Goal: Information Seeking & Learning: Learn about a topic

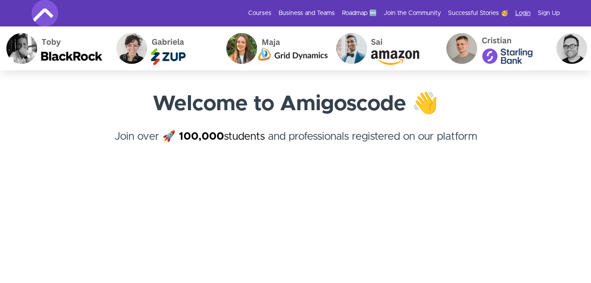
click at [520, 15] on link "Login" at bounding box center [522, 13] width 15 height 9
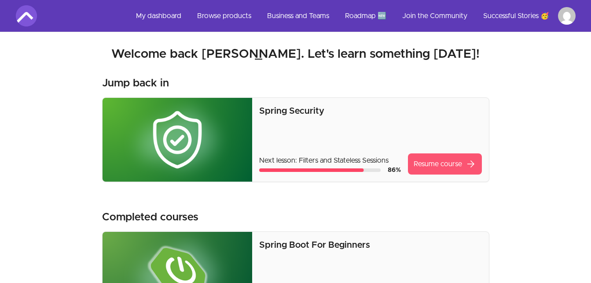
click at [445, 165] on link "Resume course arrow_forward" at bounding box center [445, 163] width 74 height 21
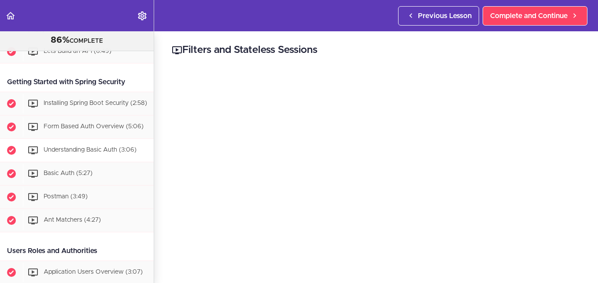
scroll to position [144, 0]
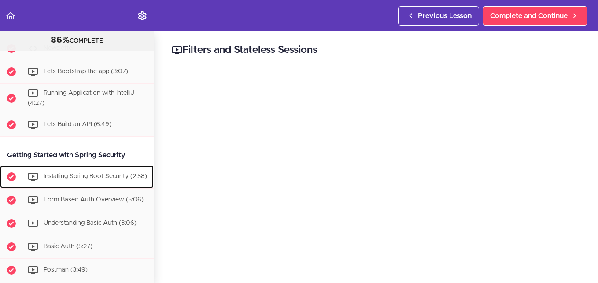
click at [104, 173] on span "Installing Spring Boot Security (2:58)" at bounding box center [95, 176] width 103 height 6
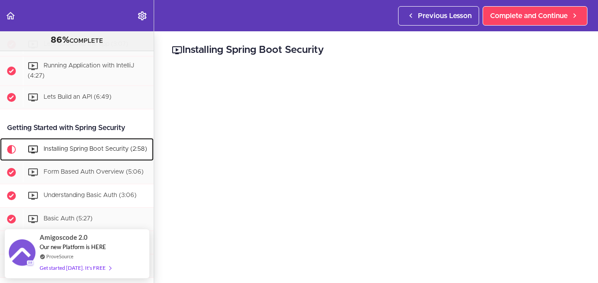
scroll to position [245, 0]
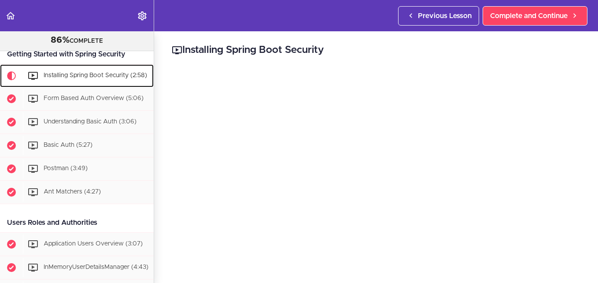
click at [102, 78] on div "Installing Spring Boot Security (2:58)" at bounding box center [88, 75] width 131 height 19
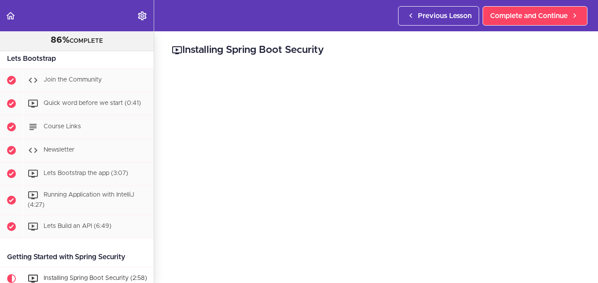
scroll to position [47, 0]
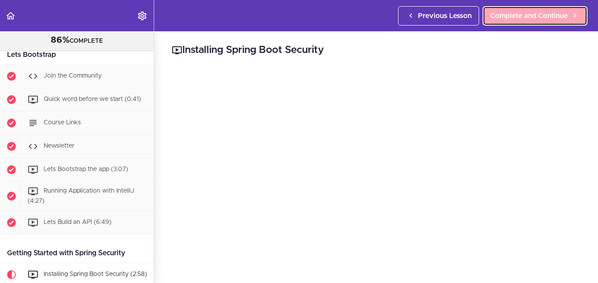
click at [531, 17] on span "Complete and Continue" at bounding box center [528, 16] width 77 height 11
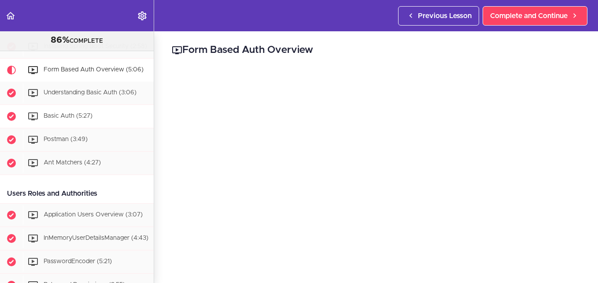
scroll to position [201, 0]
